Goal: Information Seeking & Learning: Learn about a topic

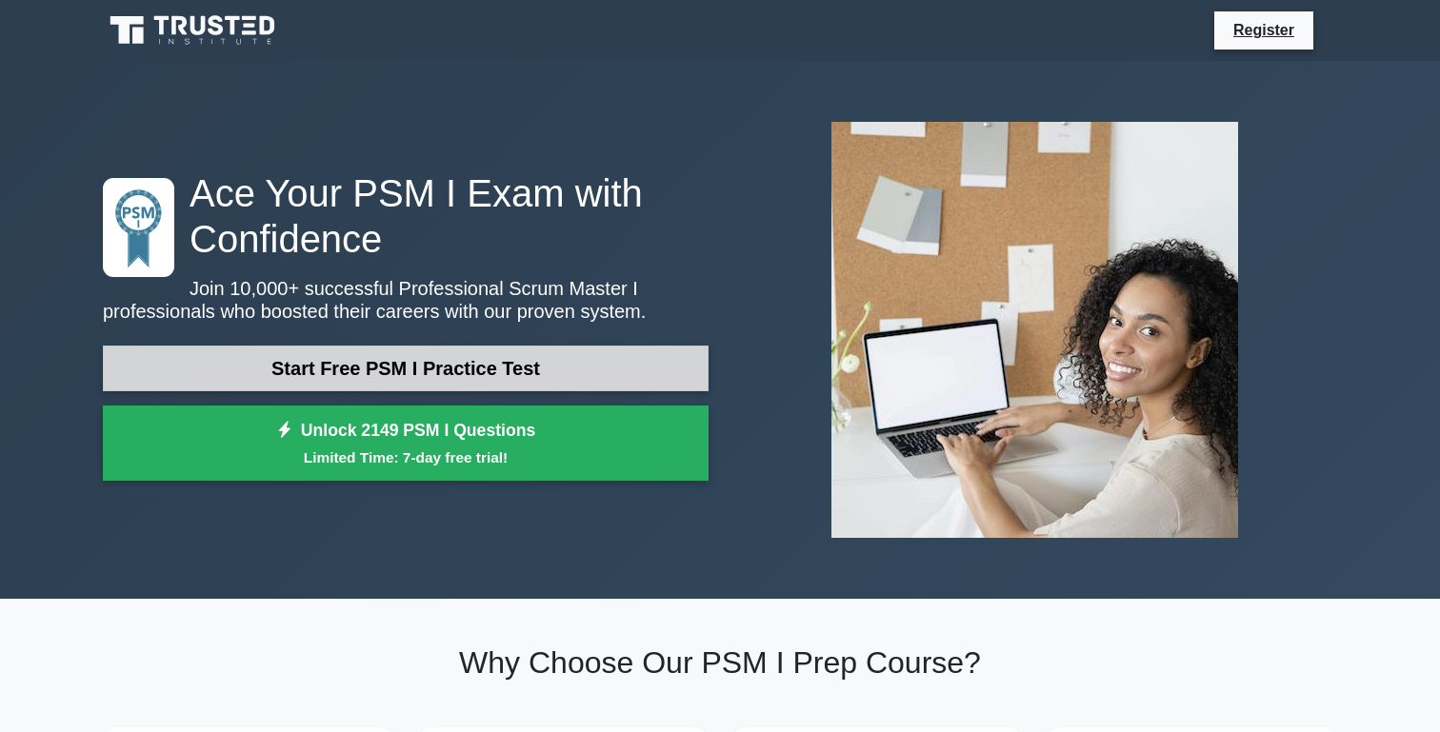
click at [363, 371] on link "Start Free PSM I Practice Test" at bounding box center [406, 369] width 606 height 46
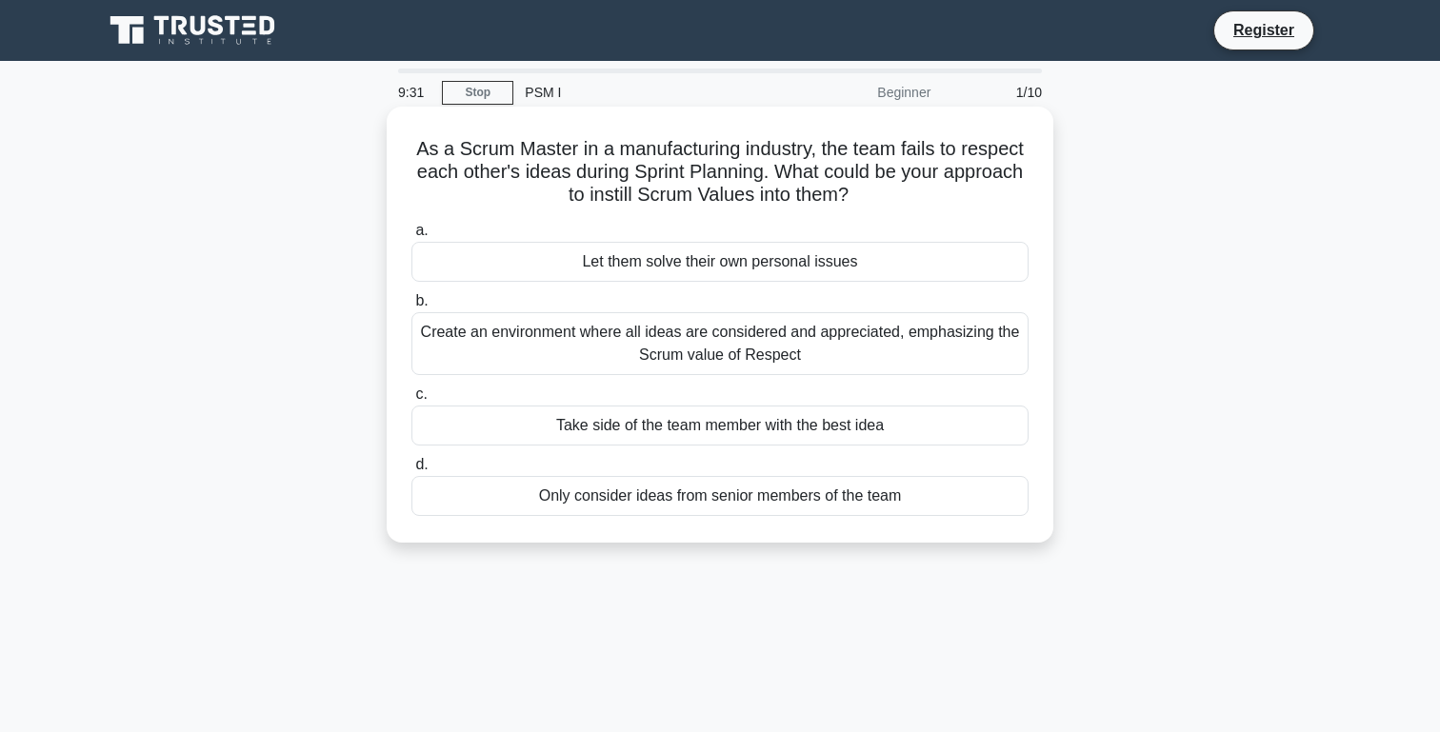
click at [572, 346] on div "Create an environment where all ideas are considered and appreciated, emphasizi…" at bounding box center [719, 343] width 617 height 63
click at [411, 308] on input "b. Create an environment where all ideas are considered and appreciated, emphas…" at bounding box center [411, 301] width 0 height 12
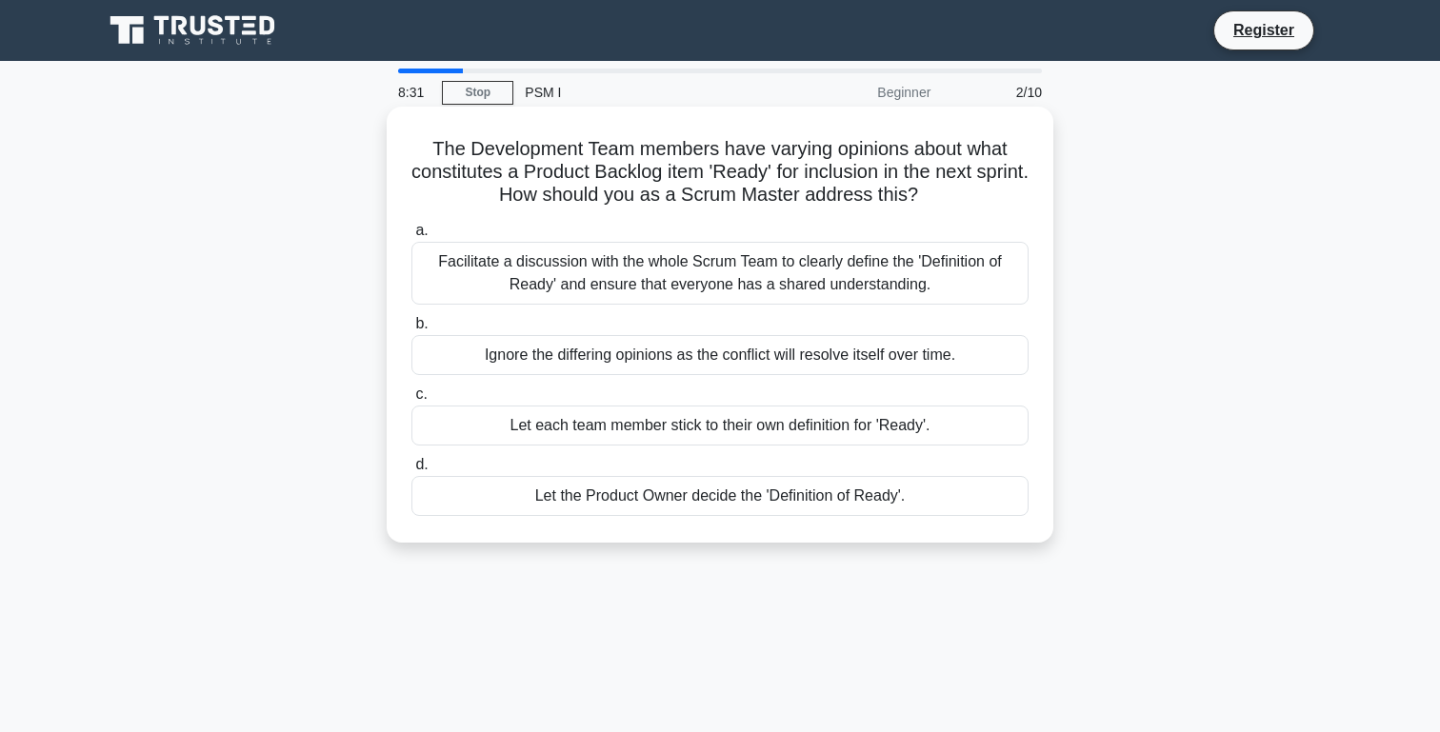
click at [558, 269] on div "Facilitate a discussion with the whole Scrum Team to clearly define the 'Defini…" at bounding box center [719, 273] width 617 height 63
click at [411, 237] on input "a. Facilitate a discussion with the whole Scrum Team to clearly define the 'Def…" at bounding box center [411, 231] width 0 height 12
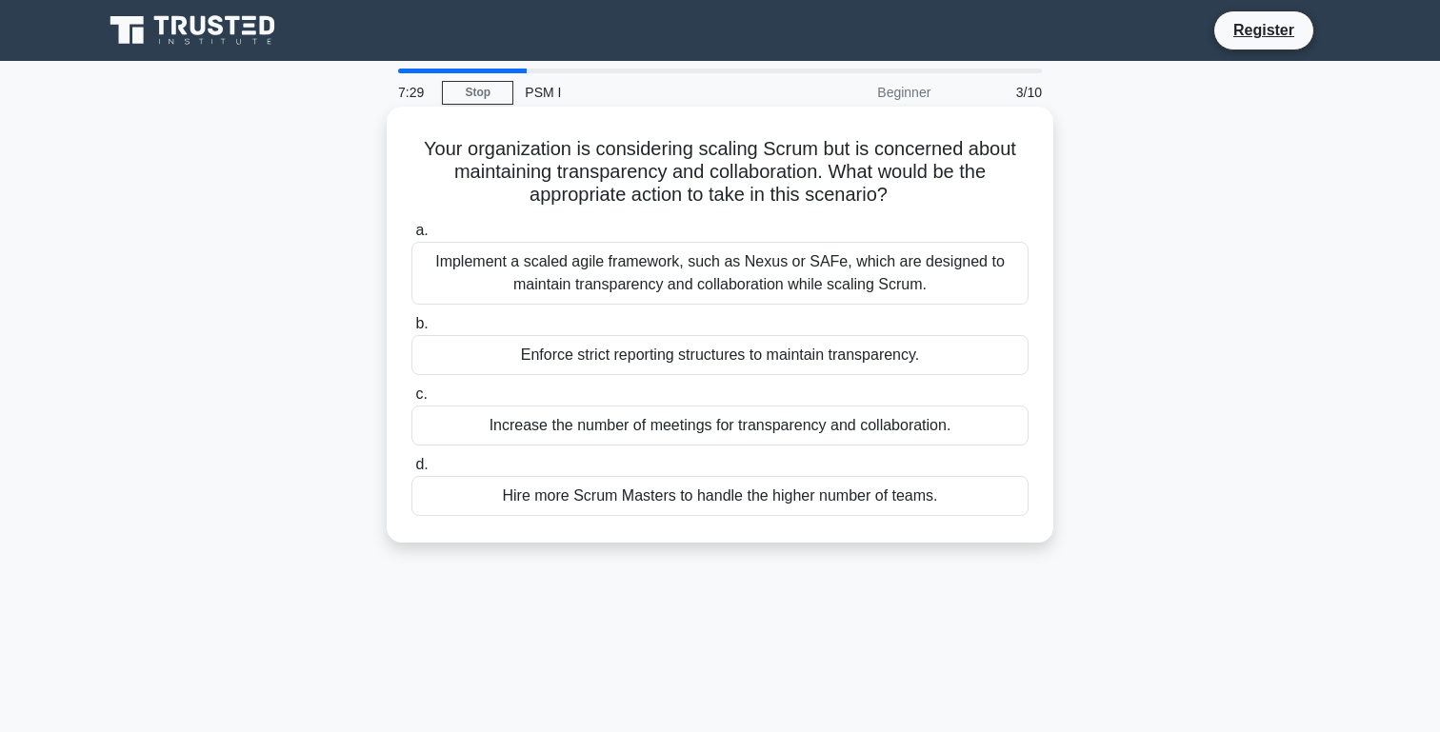
click at [695, 275] on div "Implement a scaled agile framework, such as Nexus or SAFe, which are designed t…" at bounding box center [719, 273] width 617 height 63
click at [411, 237] on input "a. Implement a scaled agile framework, such as Nexus or SAFe, which are designe…" at bounding box center [411, 231] width 0 height 12
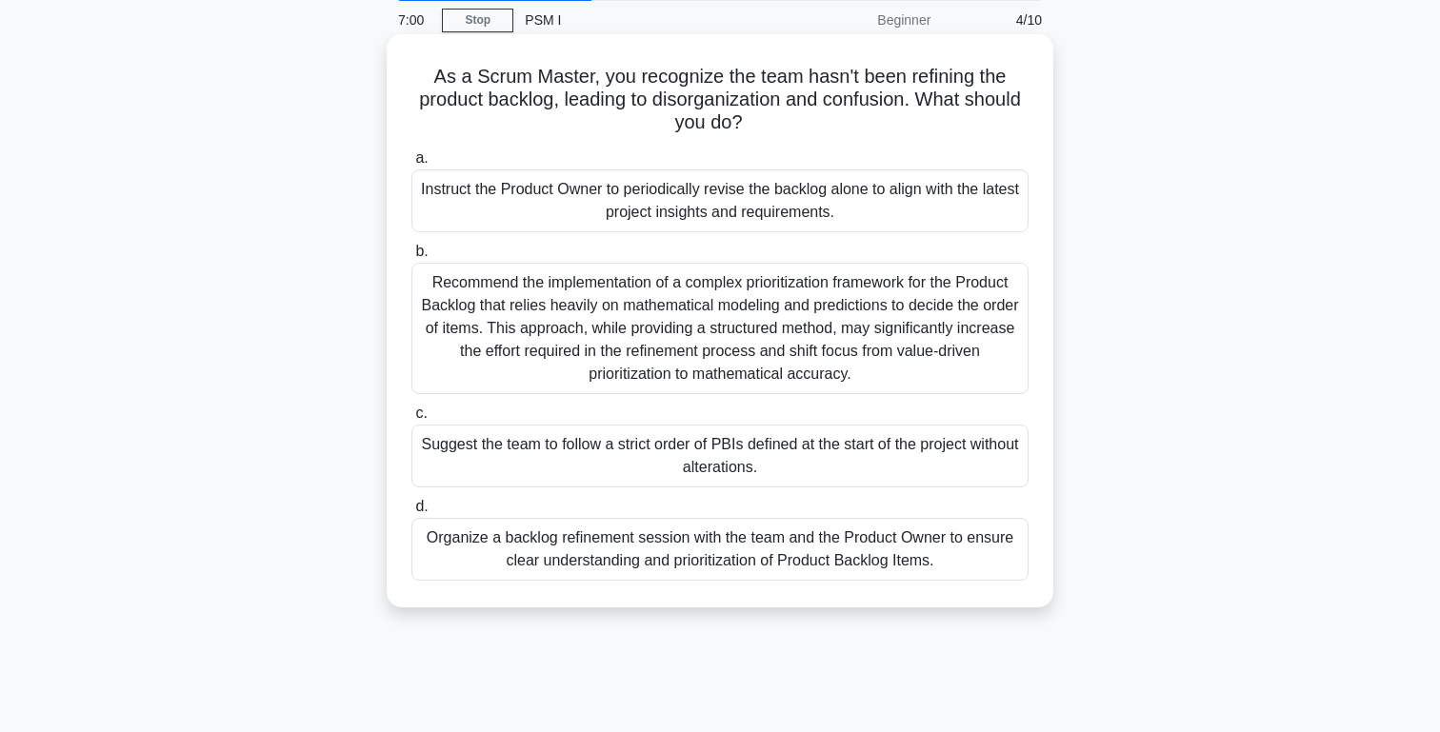
scroll to position [104, 0]
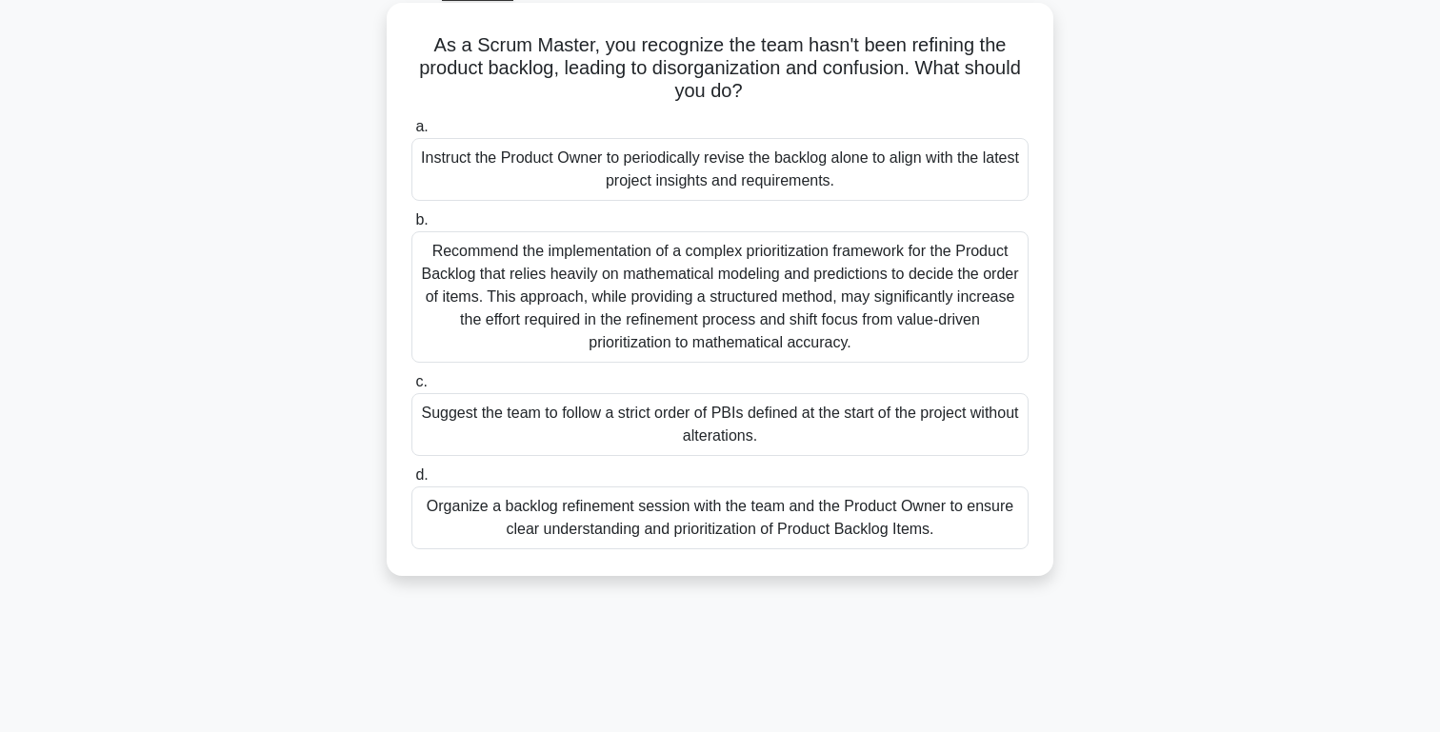
click at [617, 512] on div "Organize a backlog refinement session with the team and the Product Owner to en…" at bounding box center [719, 518] width 617 height 63
click at [411, 482] on input "d. Organize a backlog refinement session with the team and the Product Owner to…" at bounding box center [411, 476] width 0 height 12
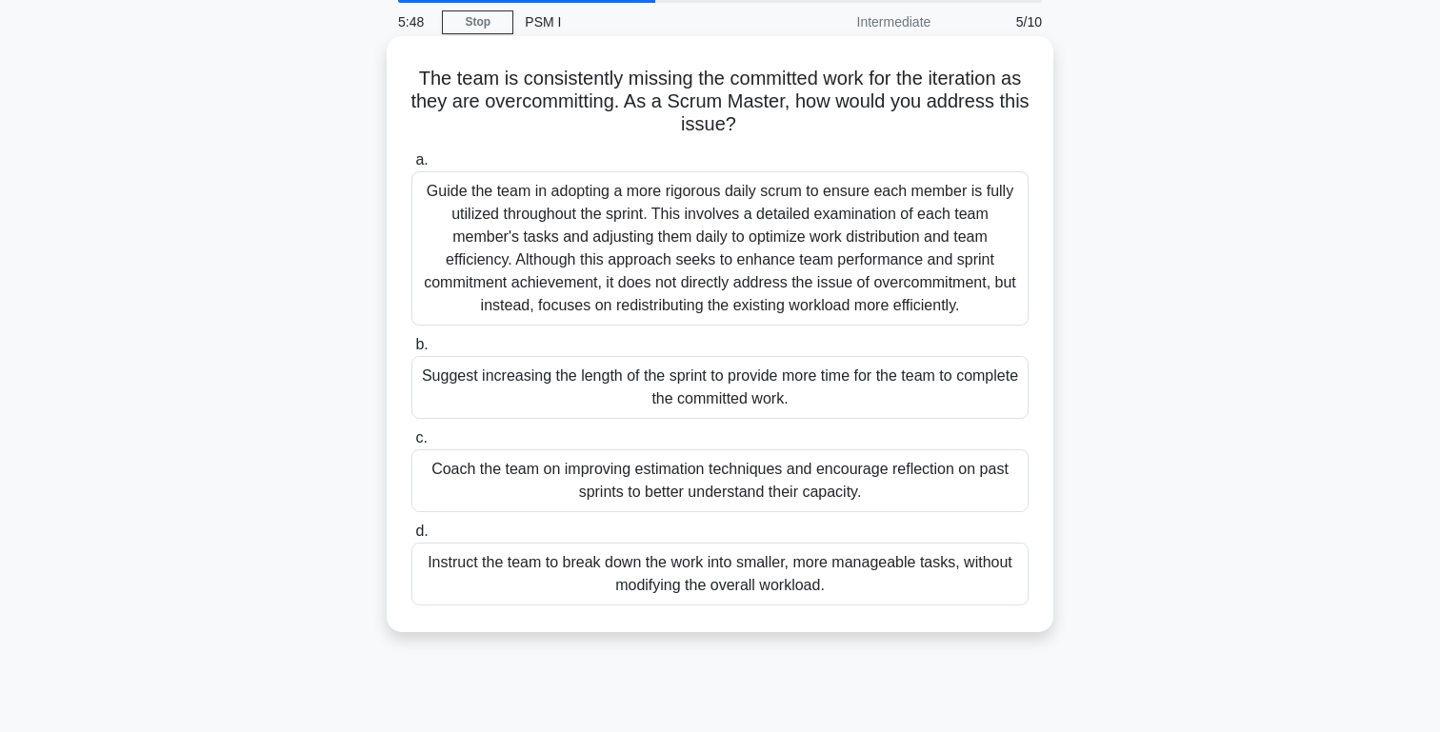
scroll to position [72, 0]
click at [528, 469] on div "Coach the team on improving estimation techniques and encourage reflection on p…" at bounding box center [719, 479] width 617 height 63
click at [411, 443] on input "c. Coach the team on improving estimation techniques and encourage reflection o…" at bounding box center [411, 437] width 0 height 12
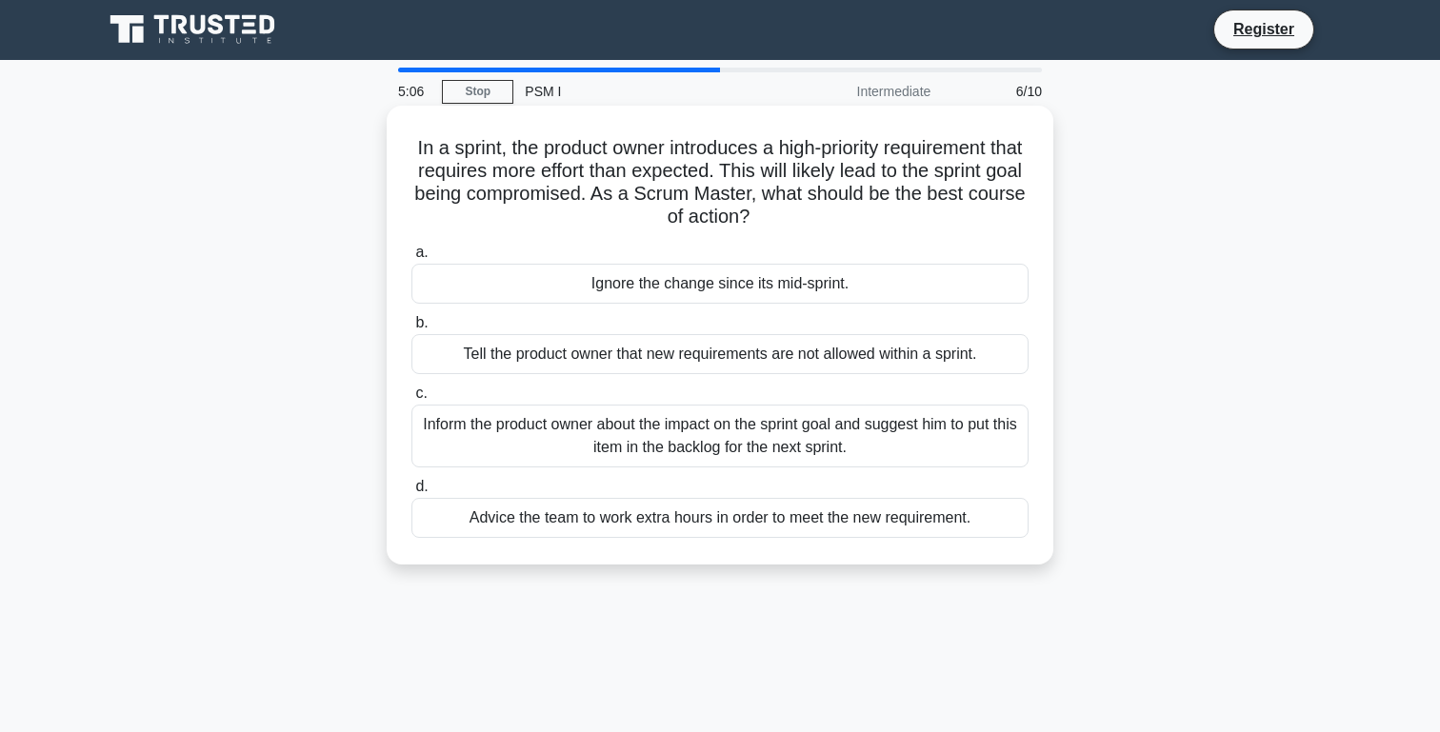
scroll to position [0, 0]
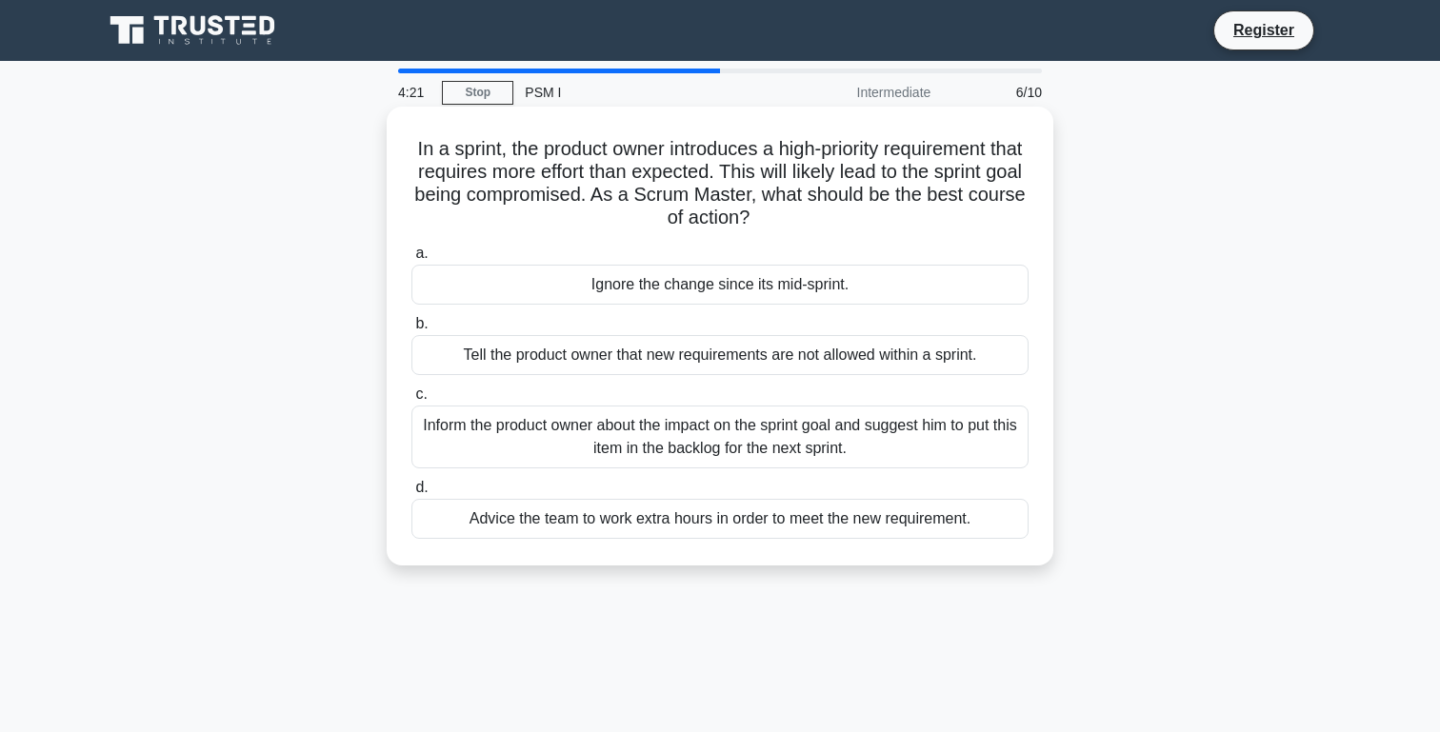
click at [593, 442] on div "Inform the product owner about the impact on the sprint goal and suggest him to…" at bounding box center [719, 437] width 617 height 63
click at [411, 401] on input "c. Inform the product owner about the impact on the sprint goal and suggest him…" at bounding box center [411, 395] width 0 height 12
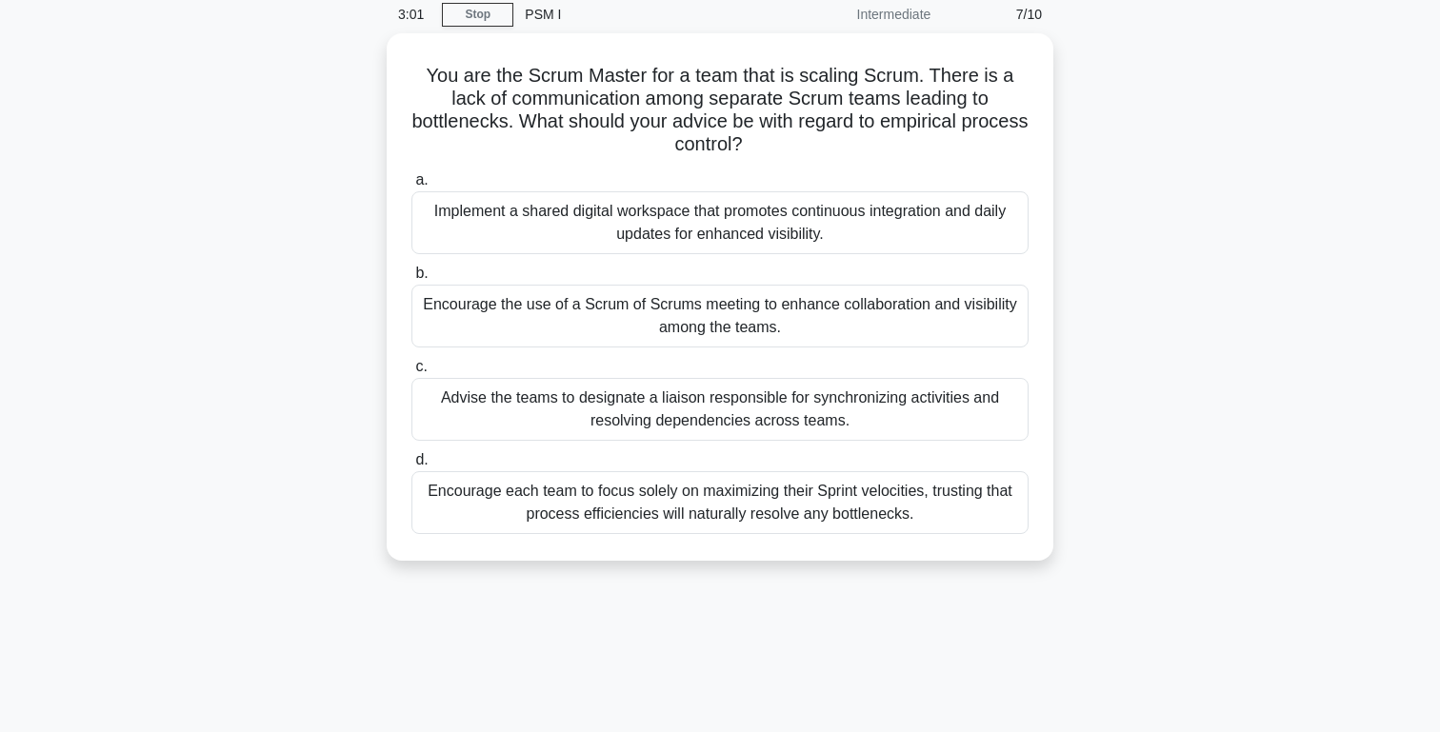
scroll to position [81, 0]
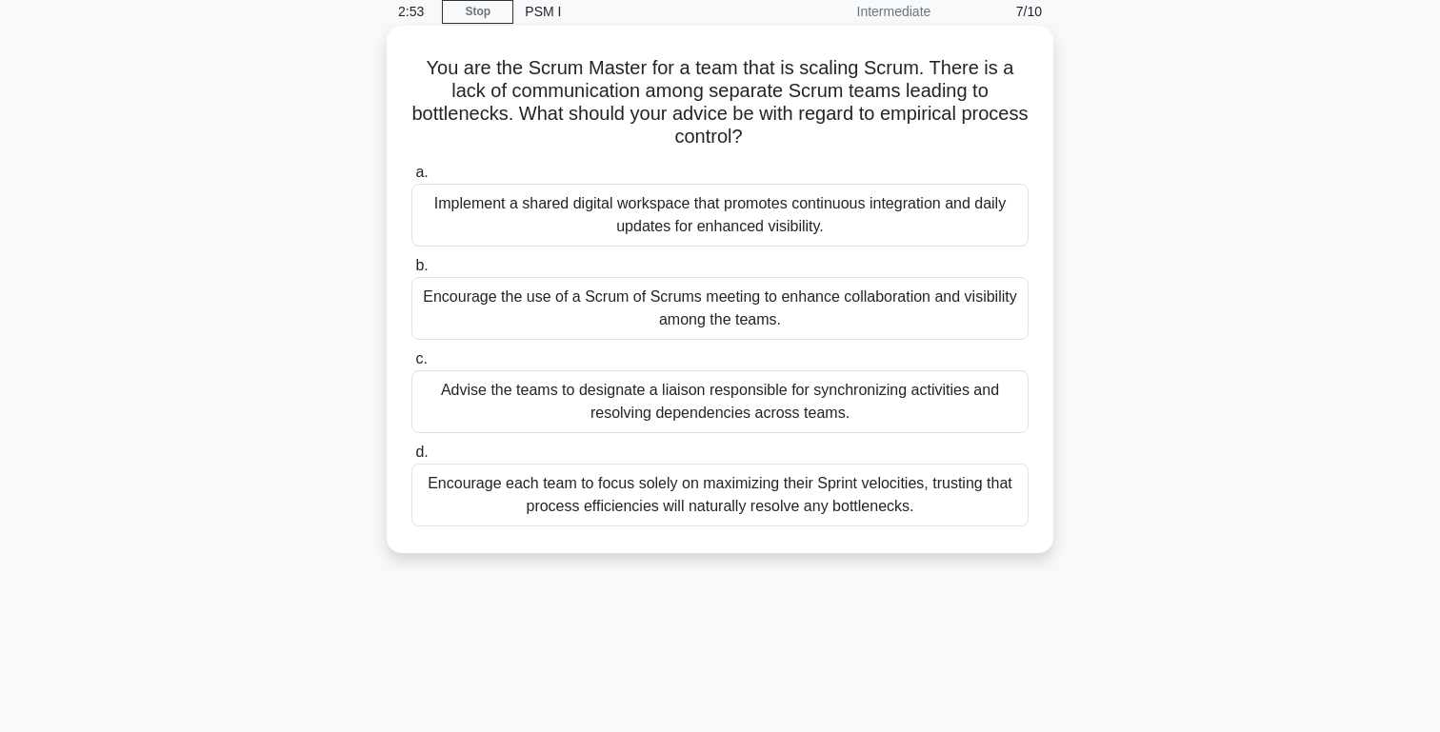
click at [535, 311] on div "Encourage the use of a Scrum of Scrums meeting to enhance collaboration and vis…" at bounding box center [719, 308] width 617 height 63
click at [411, 272] on input "b. Encourage the use of a Scrum of Scrums meeting to enhance collaboration and …" at bounding box center [411, 266] width 0 height 12
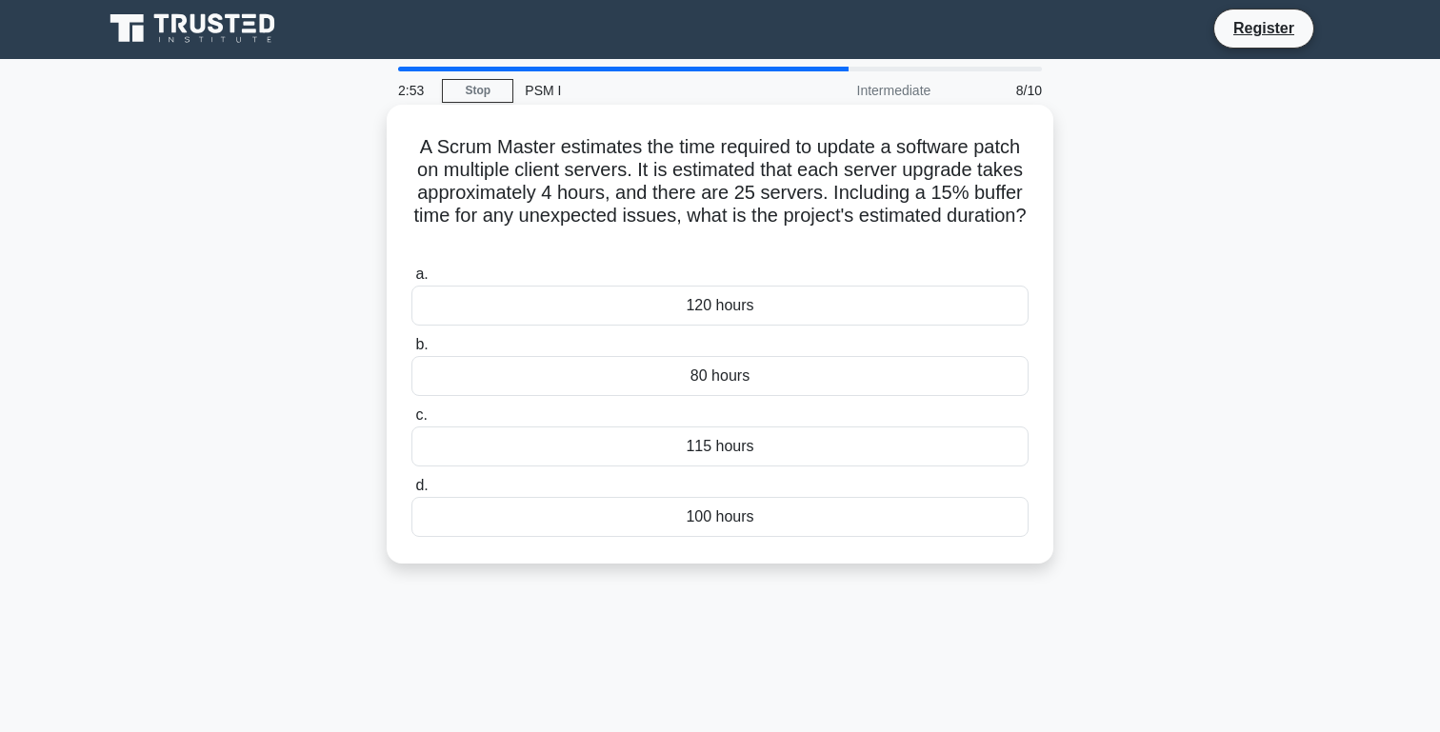
scroll to position [0, 0]
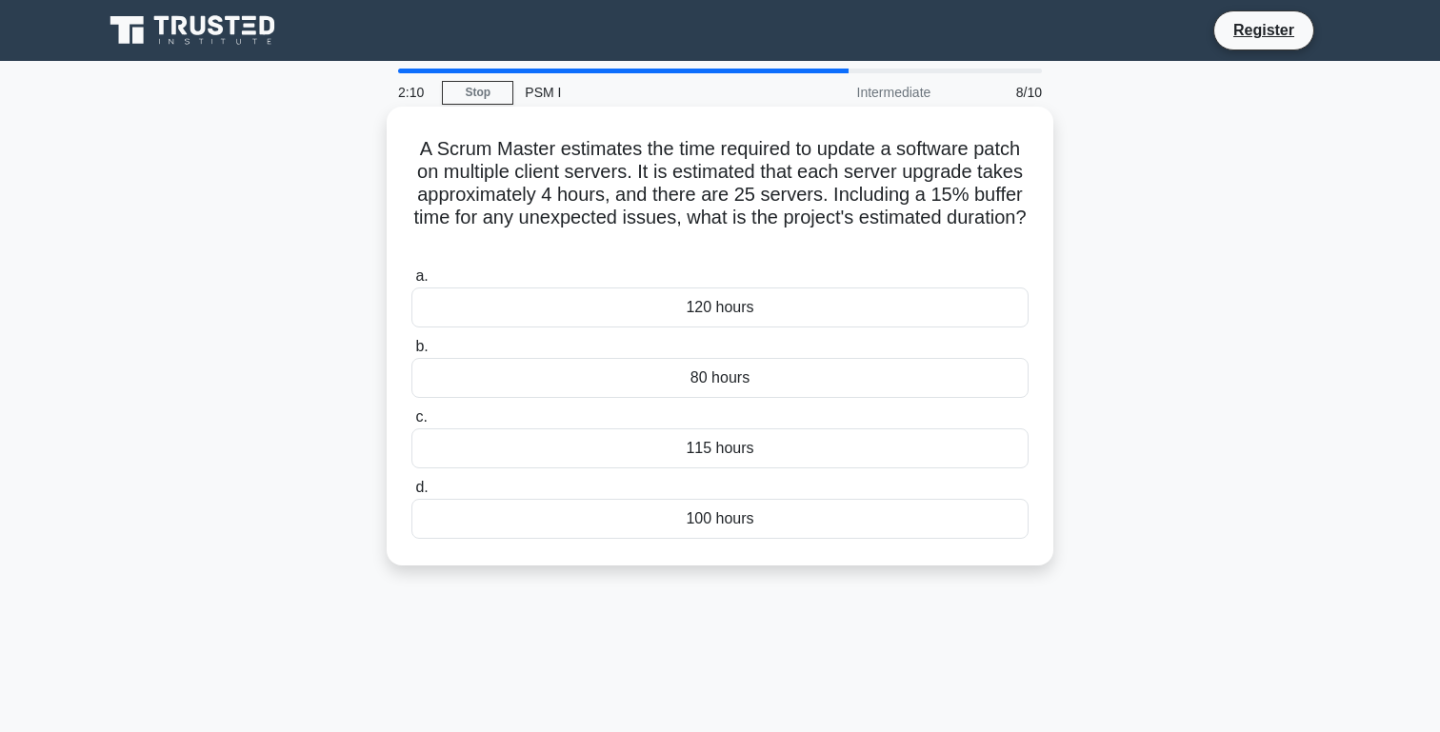
click at [675, 450] on div "115 hours" at bounding box center [719, 449] width 617 height 40
click at [411, 424] on input "c. 115 hours" at bounding box center [411, 417] width 0 height 12
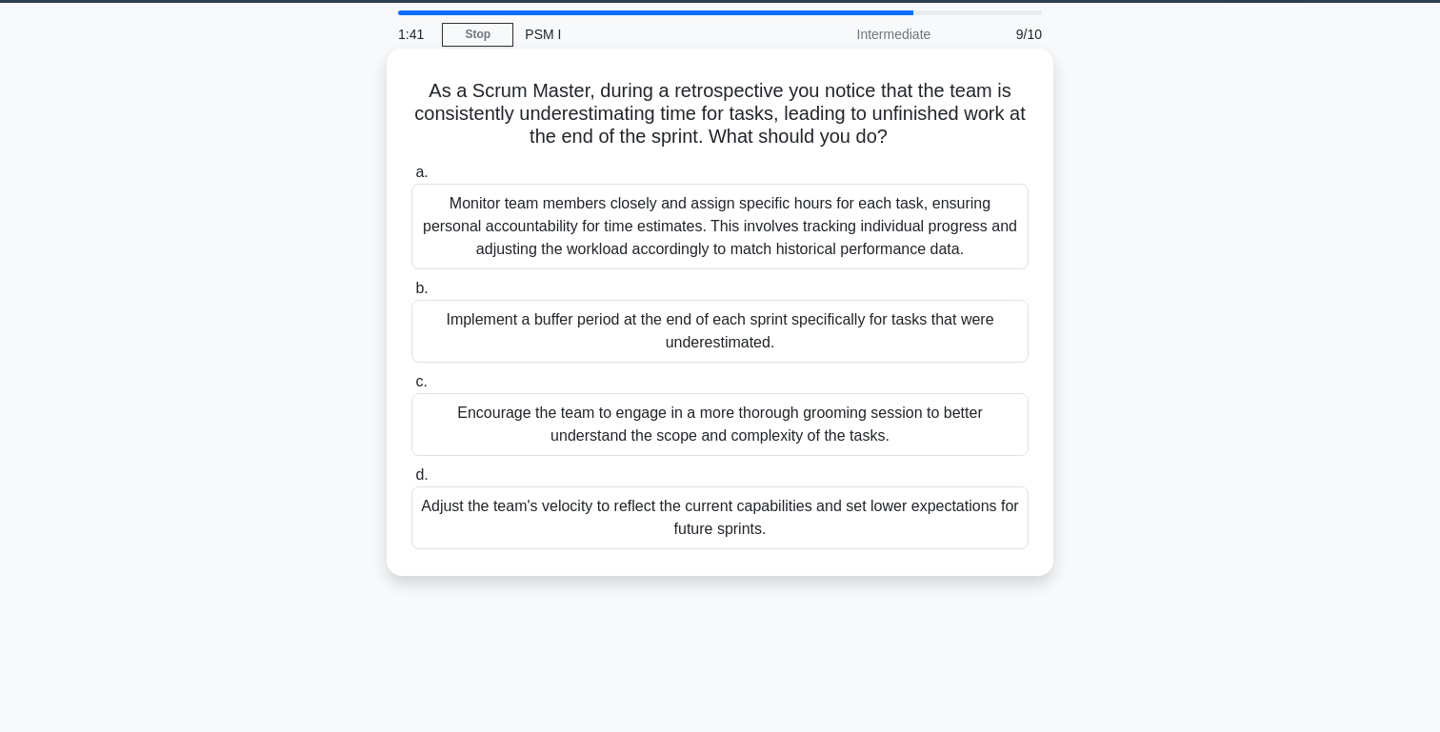
scroll to position [60, 0]
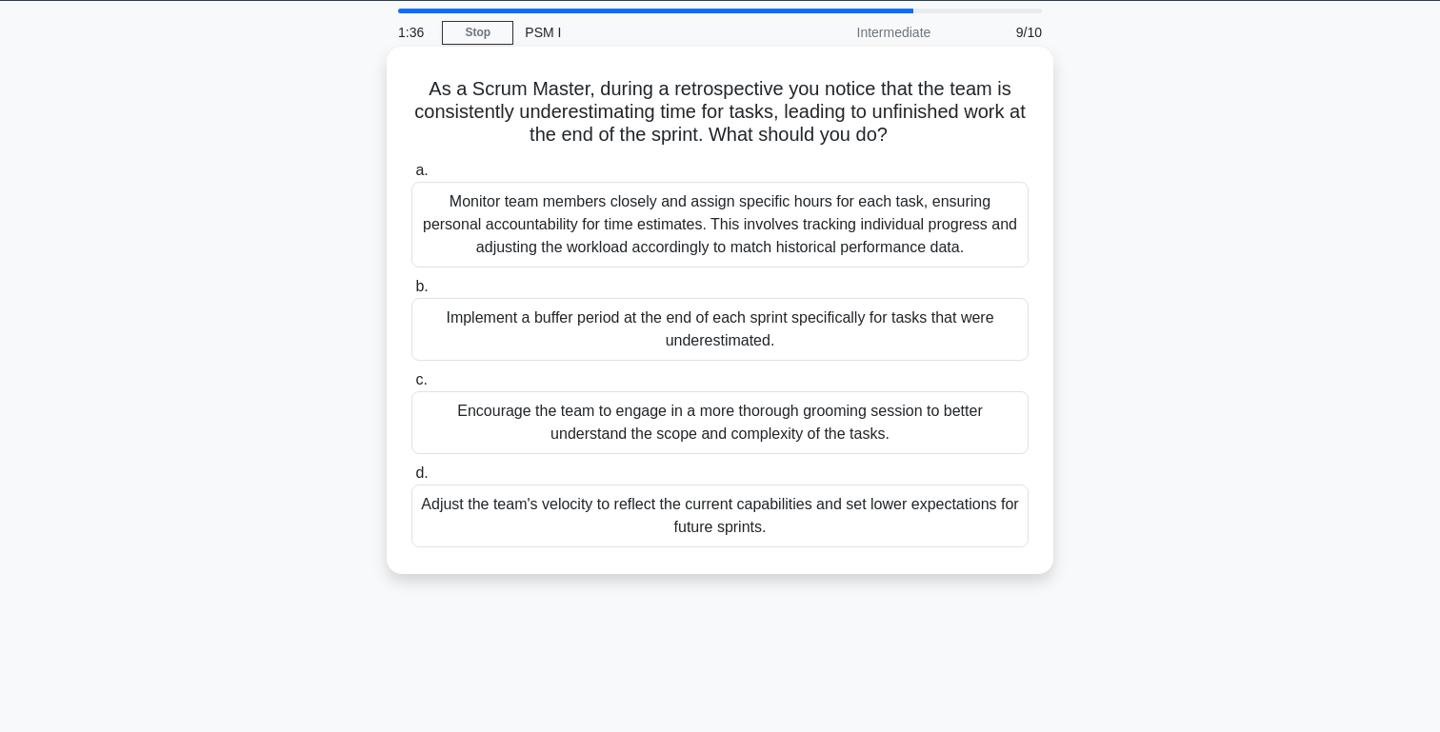
click at [661, 427] on div "Encourage the team to engage in a more thorough grooming session to better unde…" at bounding box center [719, 422] width 617 height 63
click at [411, 387] on input "c. Encourage the team to engage in a more thorough grooming session to better u…" at bounding box center [411, 380] width 0 height 12
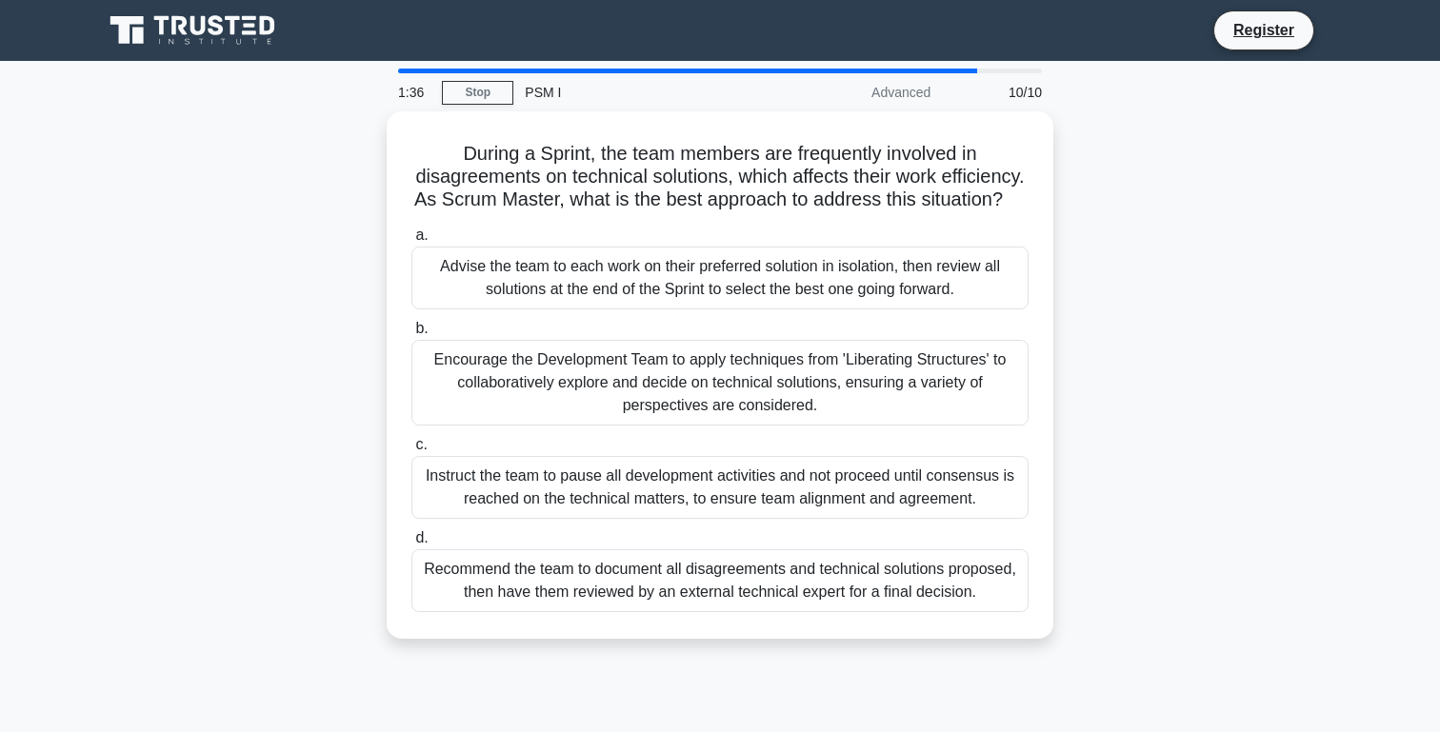
scroll to position [0, 0]
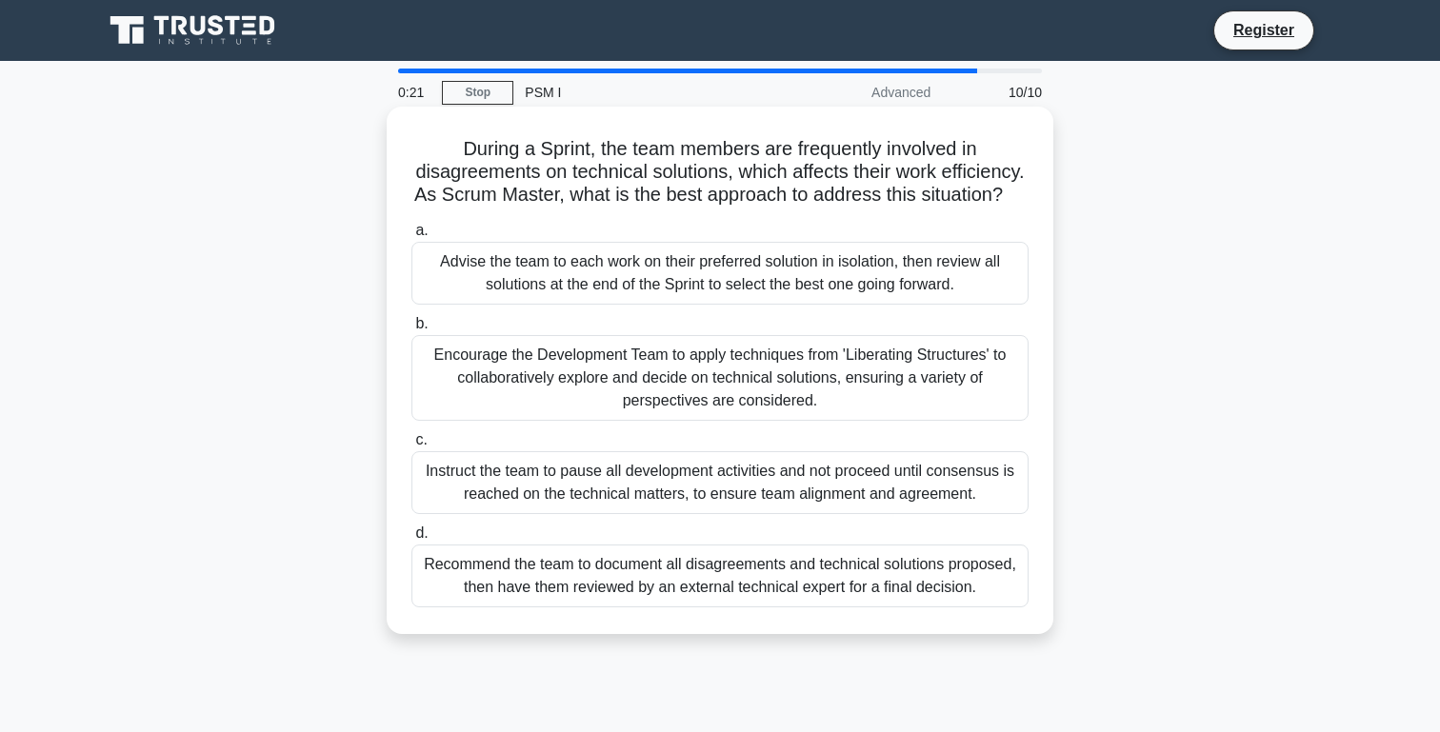
click at [497, 367] on div "Encourage the Development Team to apply techniques from 'Liberating Structures'…" at bounding box center [719, 378] width 617 height 86
click at [411, 331] on input "b. Encourage the Development Team to apply techniques from 'Liberating Structur…" at bounding box center [411, 324] width 0 height 12
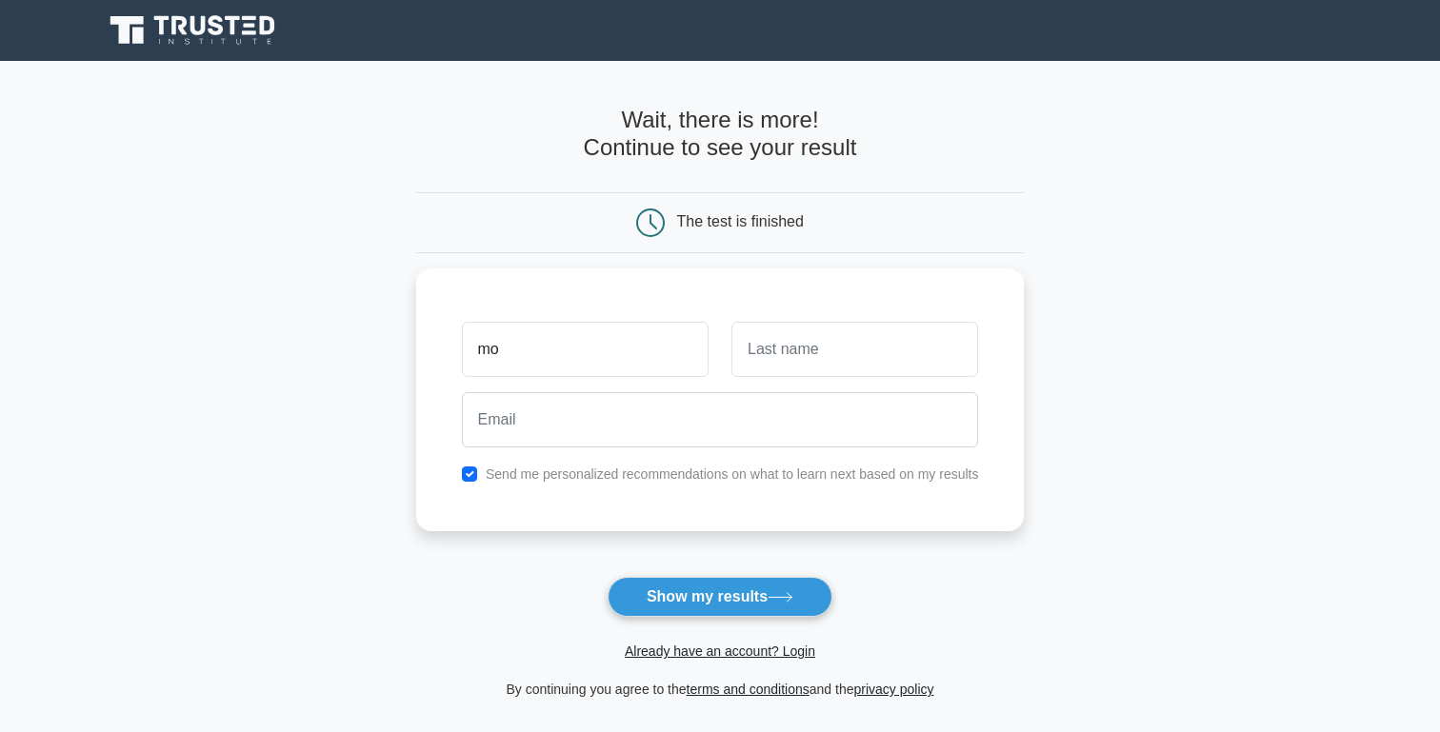
type input "mo"
type input "di"
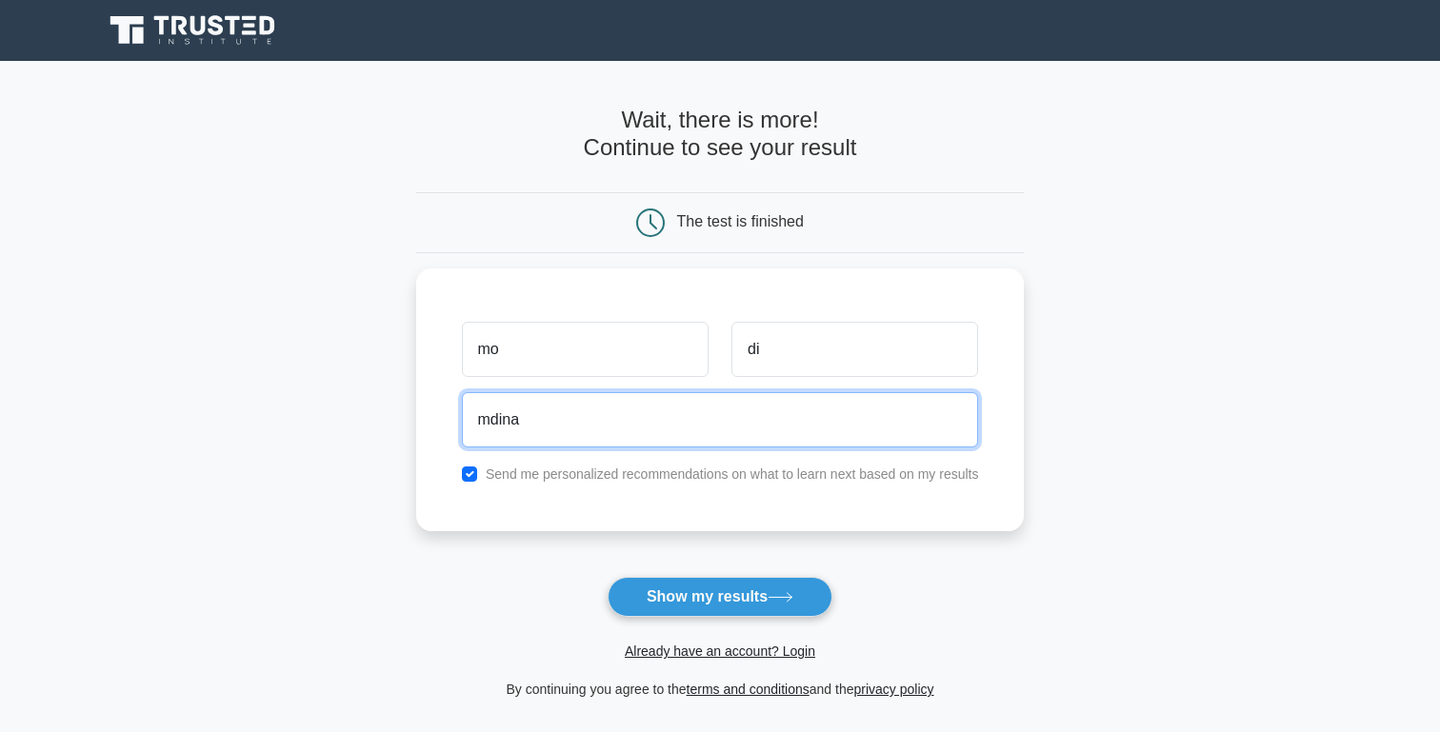
type input "[EMAIL_ADDRESS][DOMAIN_NAME]"
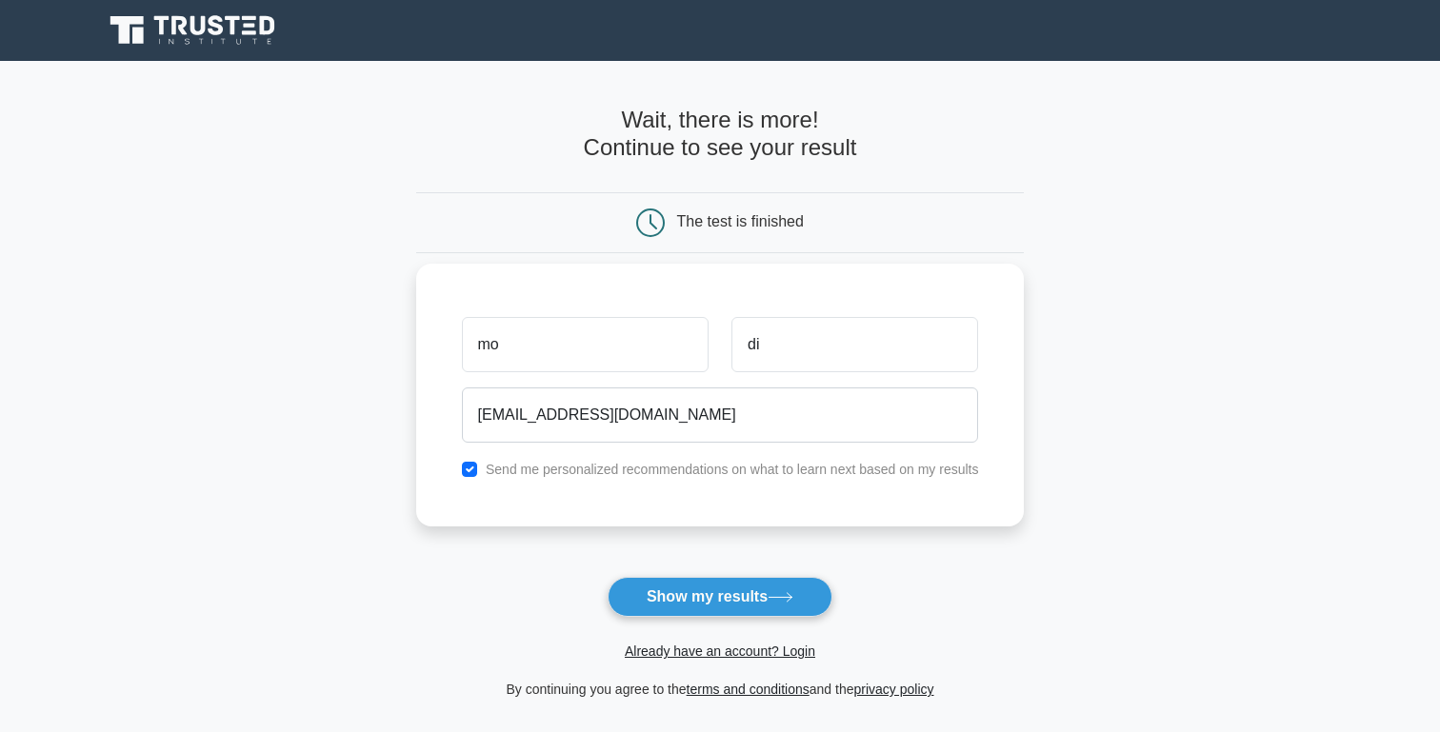
click at [544, 475] on label "Send me personalized recommendations on what to learn next based on my results" at bounding box center [732, 469] width 493 height 15
click at [471, 469] on input "checkbox" at bounding box center [469, 469] width 15 height 15
checkbox input "false"
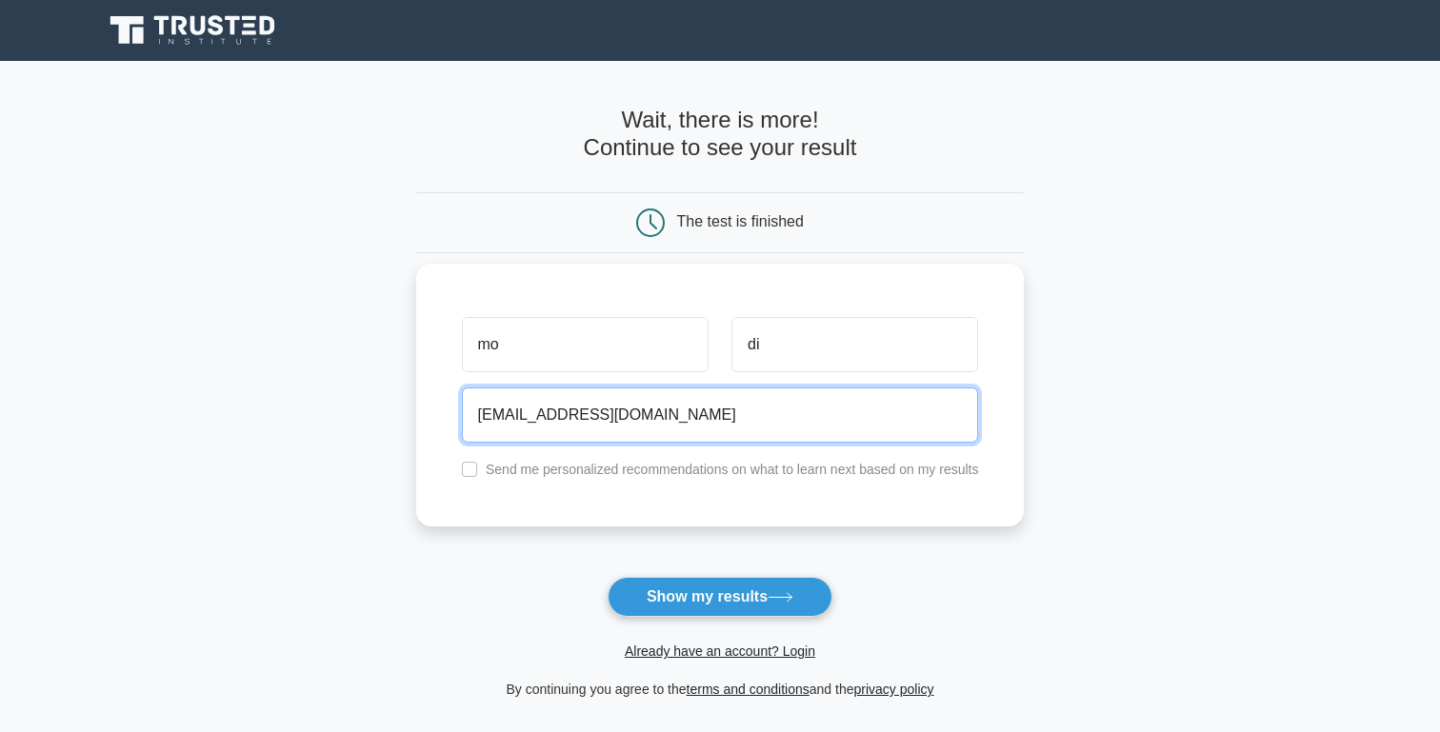
click at [511, 406] on input "[EMAIL_ADDRESS][DOMAIN_NAME]" at bounding box center [720, 415] width 517 height 55
click at [532, 417] on input "[EMAIL_ADDRESS][DOMAIN_NAME]" at bounding box center [720, 415] width 517 height 55
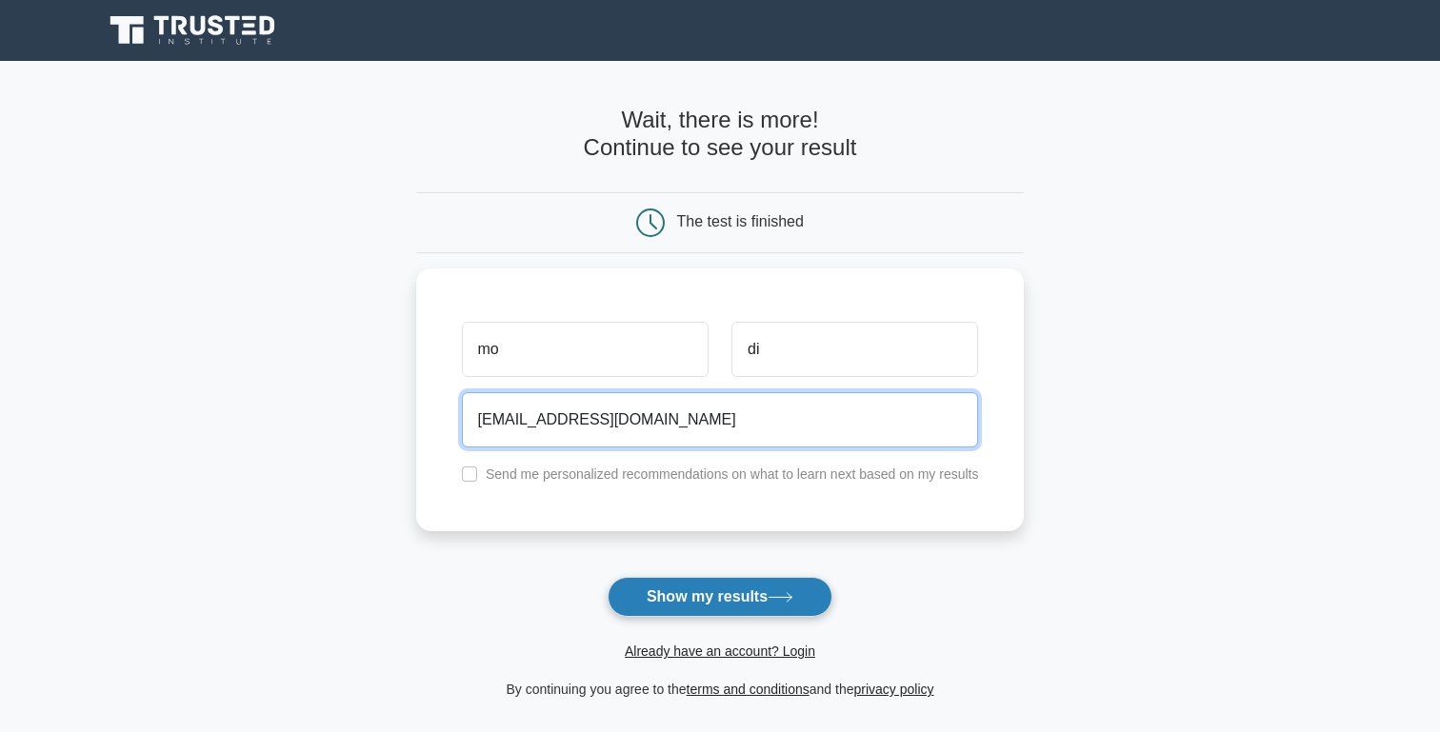
type input "[EMAIL_ADDRESS][DOMAIN_NAME]"
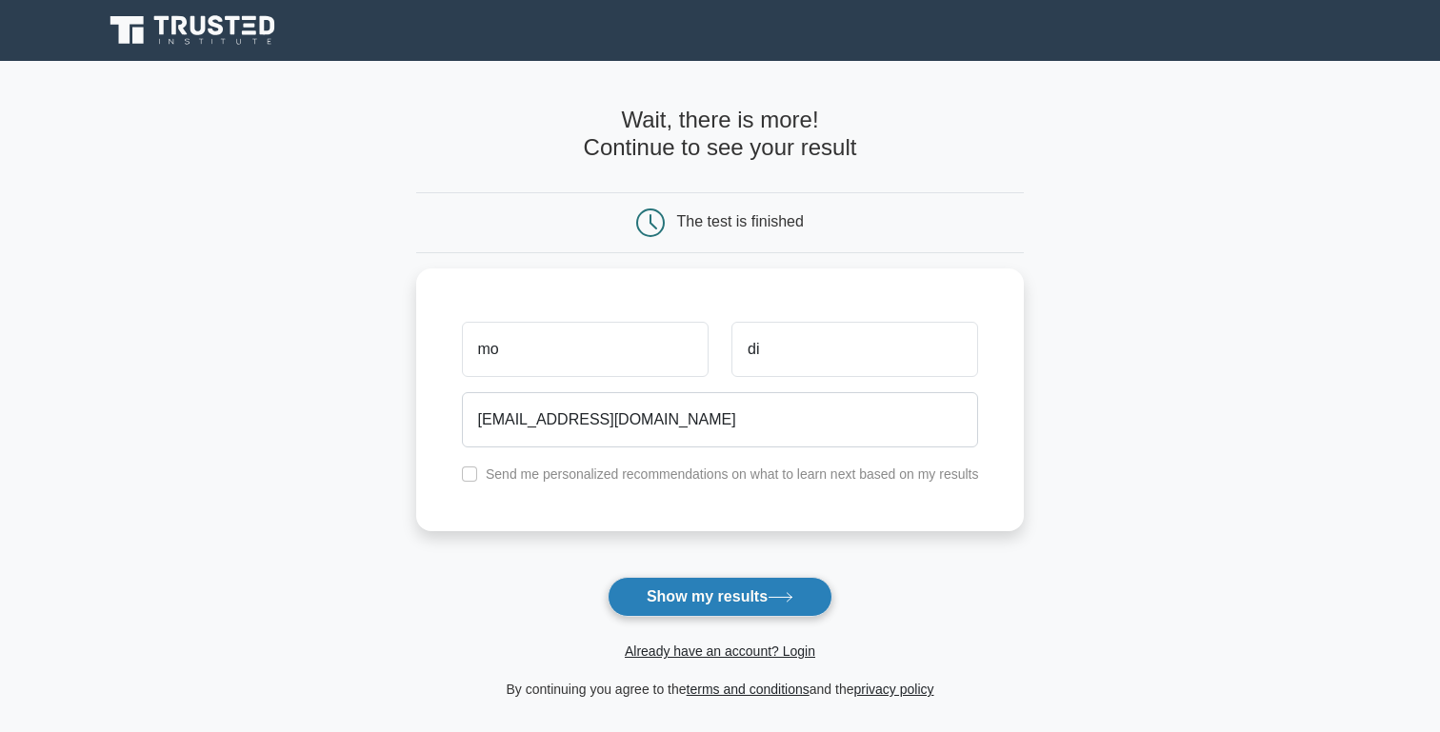
click at [654, 594] on button "Show my results" at bounding box center [720, 597] width 225 height 40
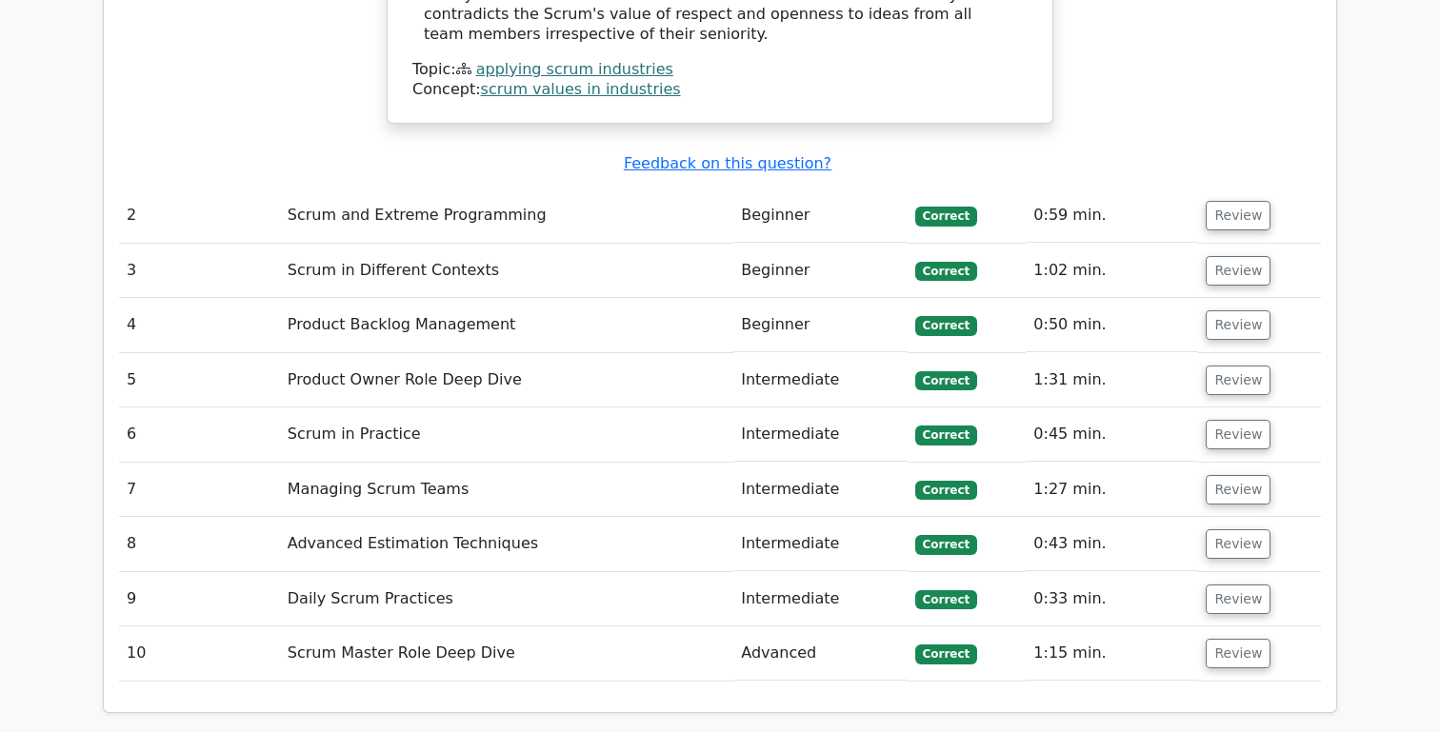
scroll to position [2686, 0]
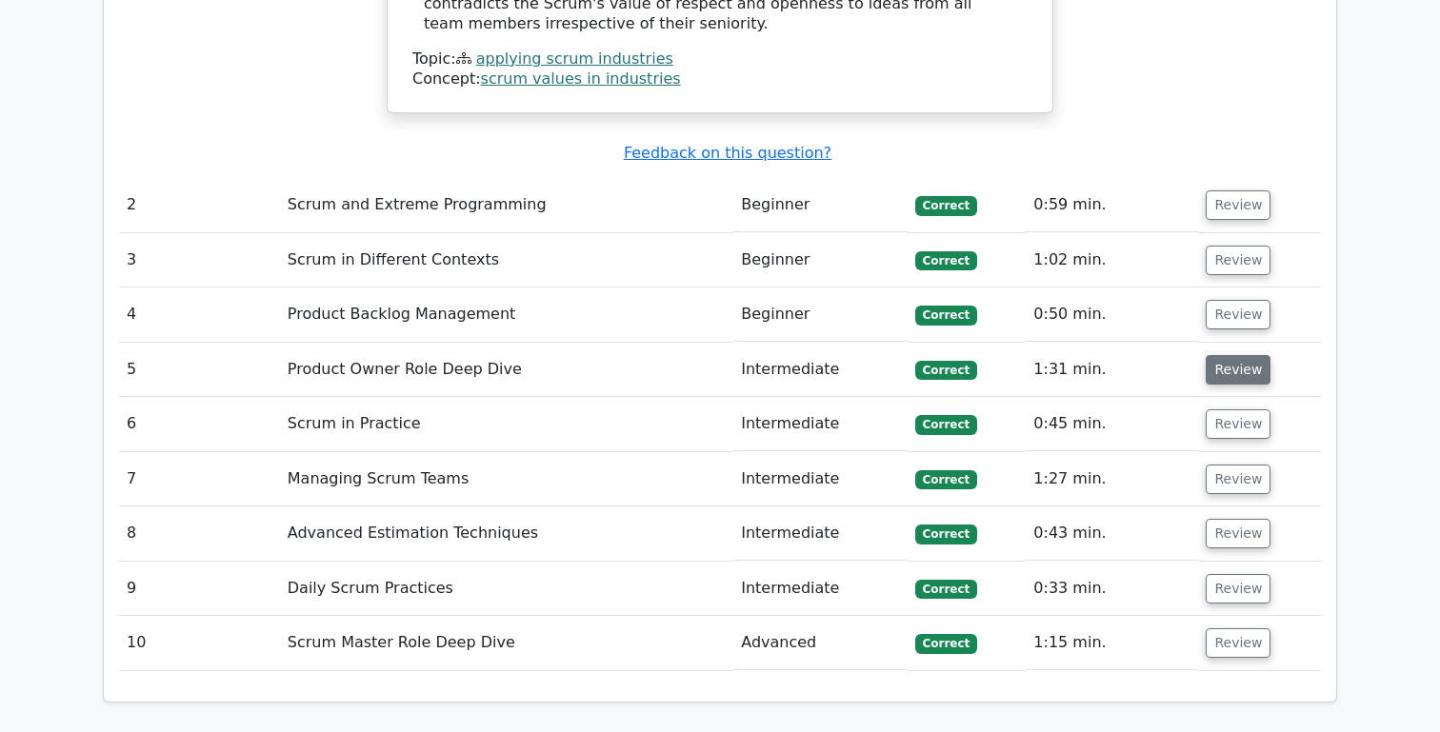
click at [1241, 355] on button "Review" at bounding box center [1238, 370] width 65 height 30
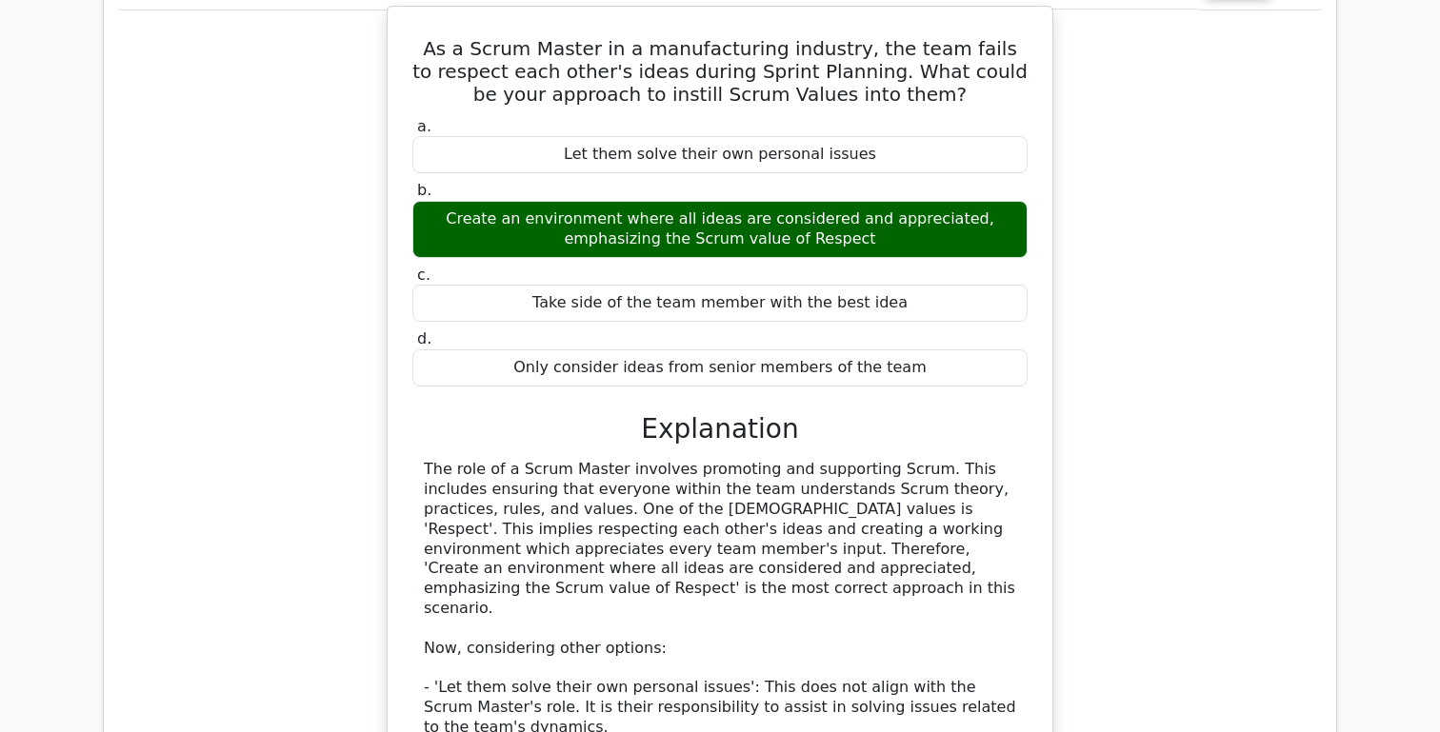
scroll to position [1813, 0]
